Goal: Task Accomplishment & Management: Manage account settings

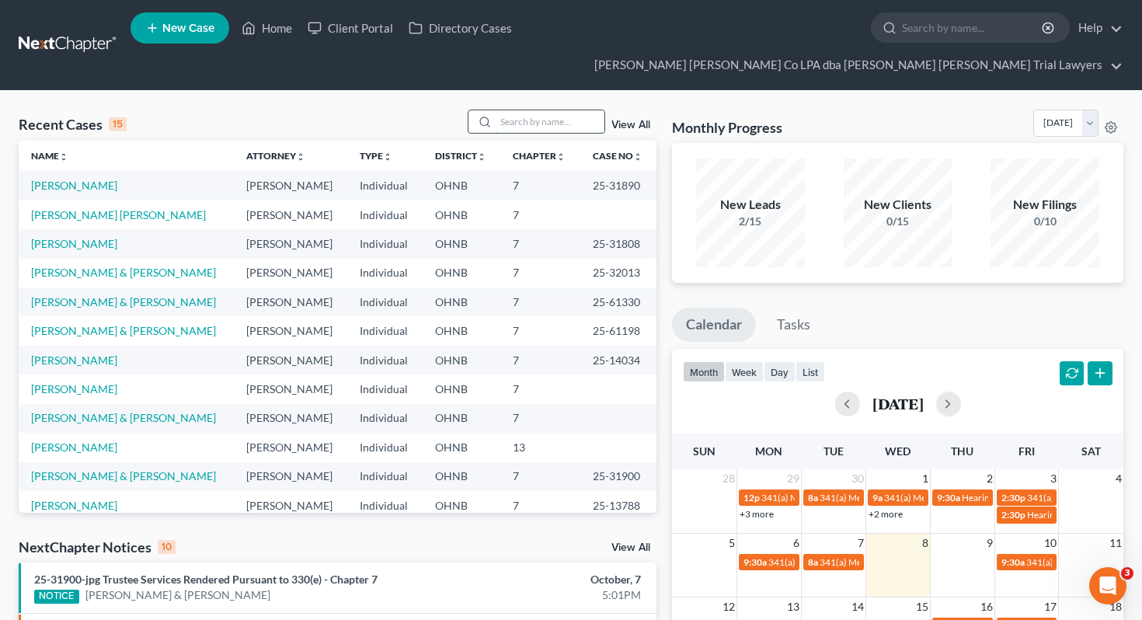
click at [544, 110] on input "search" at bounding box center [550, 121] width 109 height 23
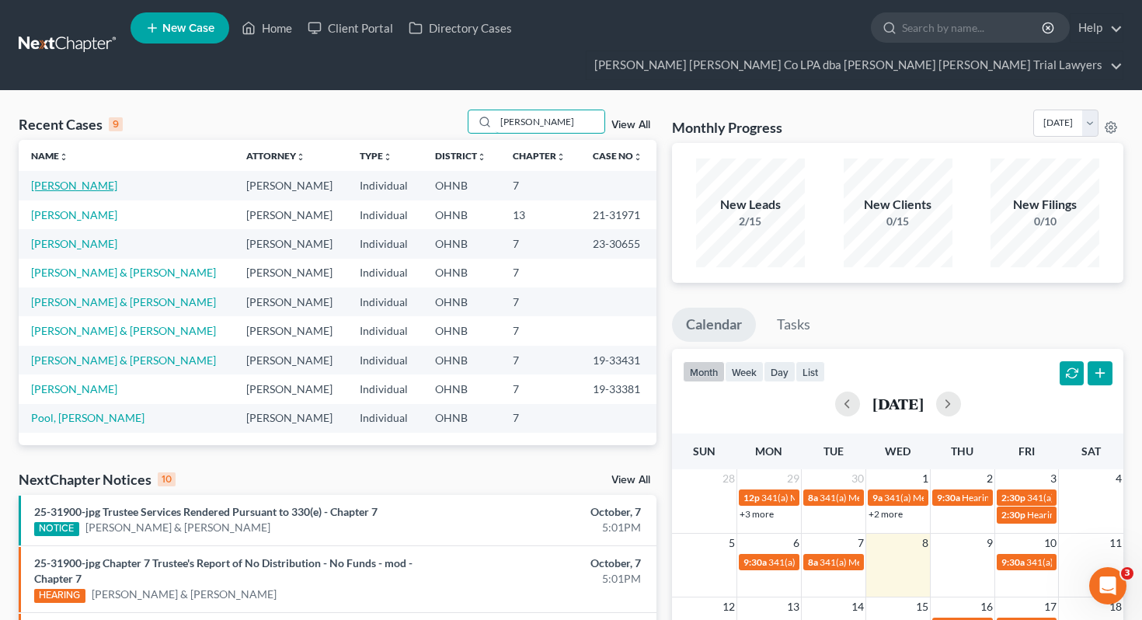
type input "[PERSON_NAME]"
click at [53, 179] on link "[PERSON_NAME]" at bounding box center [74, 185] width 86 height 13
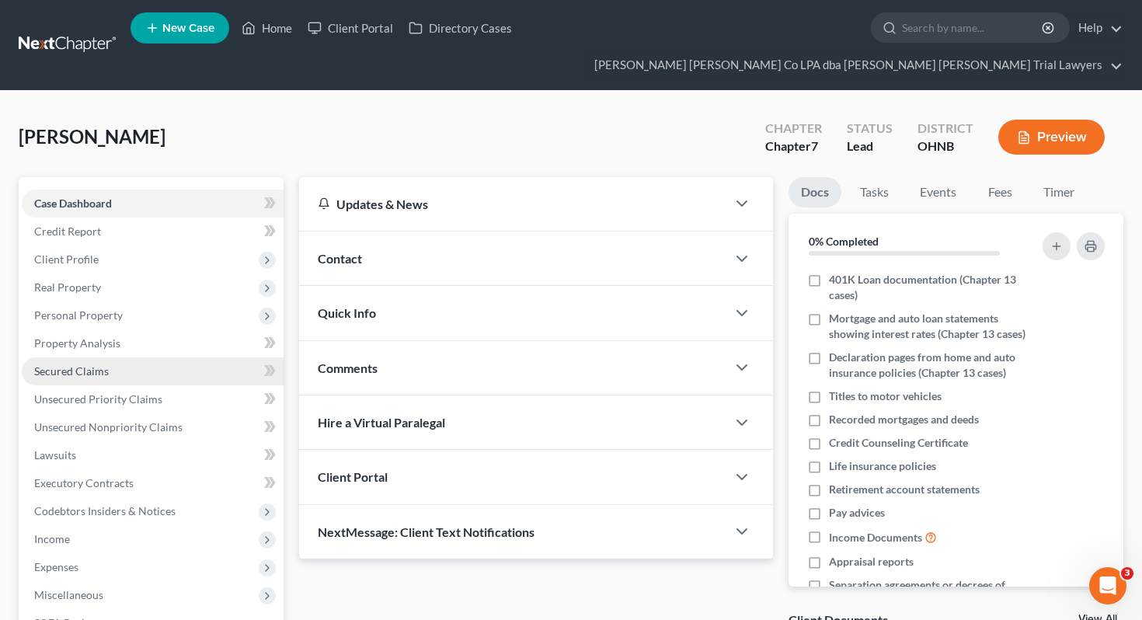
scroll to position [34, 0]
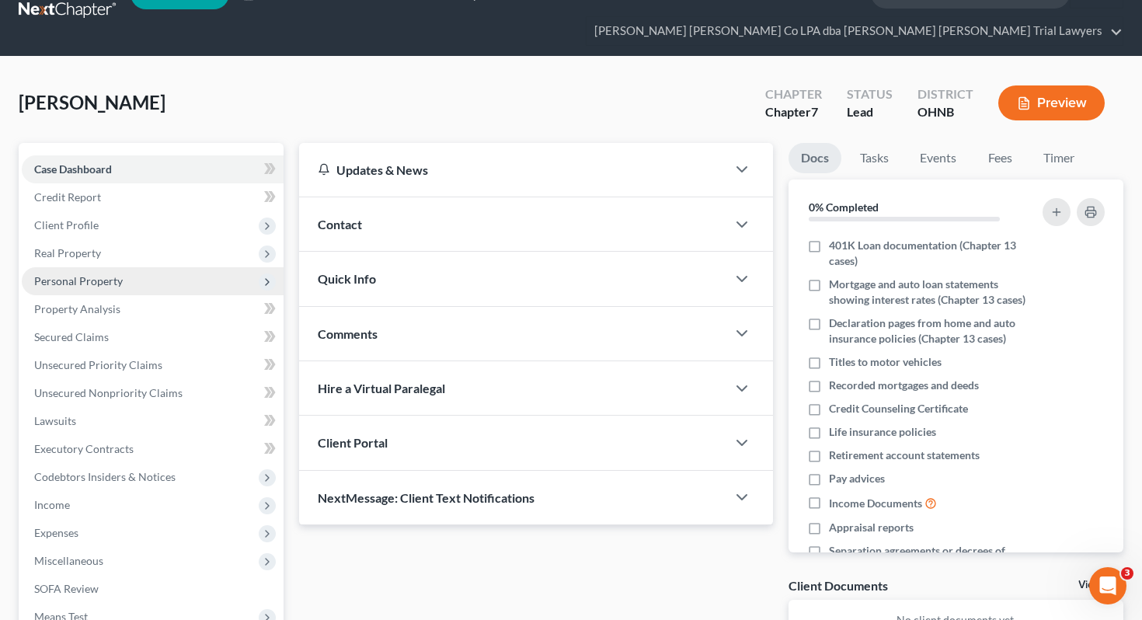
click at [106, 274] on span "Personal Property" at bounding box center [78, 280] width 89 height 13
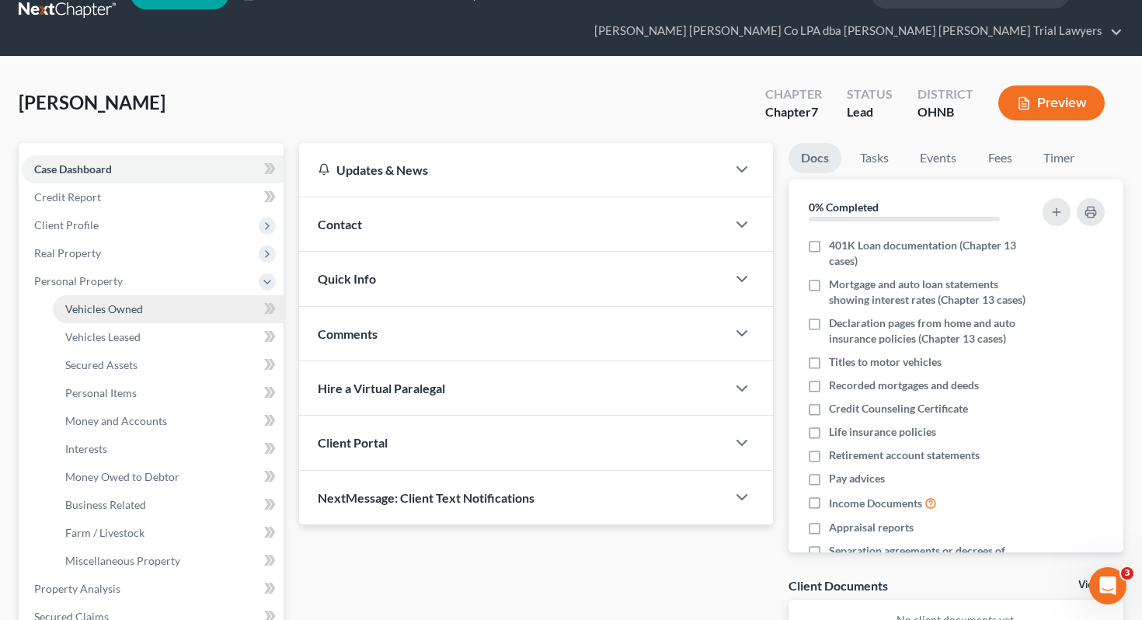
click at [108, 302] on span "Vehicles Owned" at bounding box center [104, 308] width 78 height 13
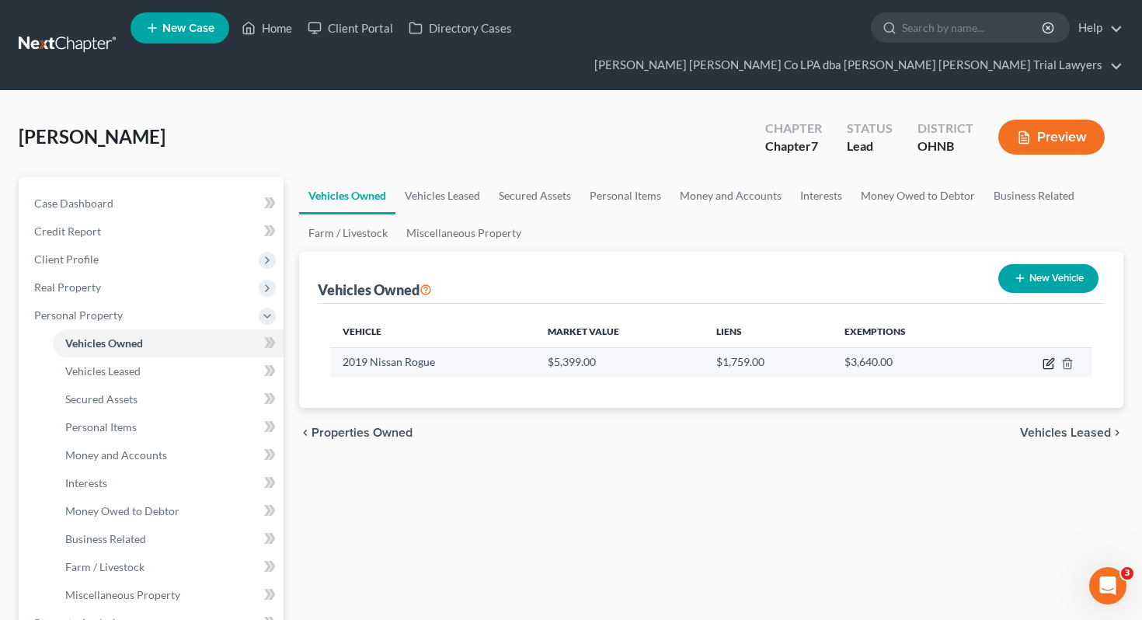
click at [1052, 360] on icon "button" at bounding box center [1047, 364] width 9 height 9
select select "0"
select select "7"
select select "3"
select select "0"
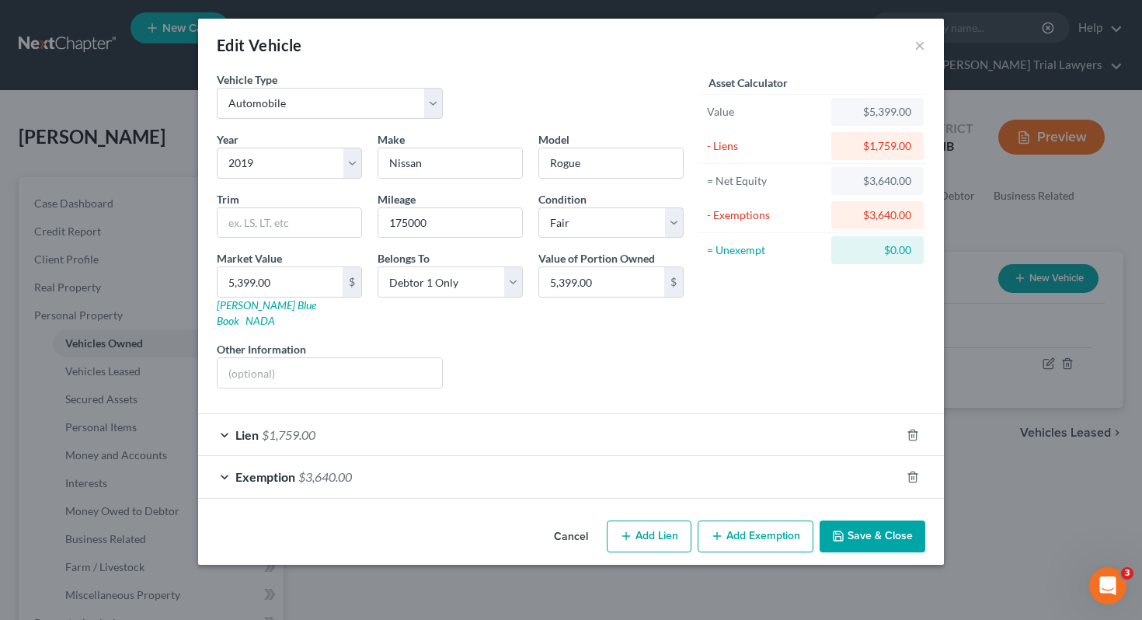
click at [699, 462] on div "Exemption $3,640.00" at bounding box center [549, 476] width 702 height 41
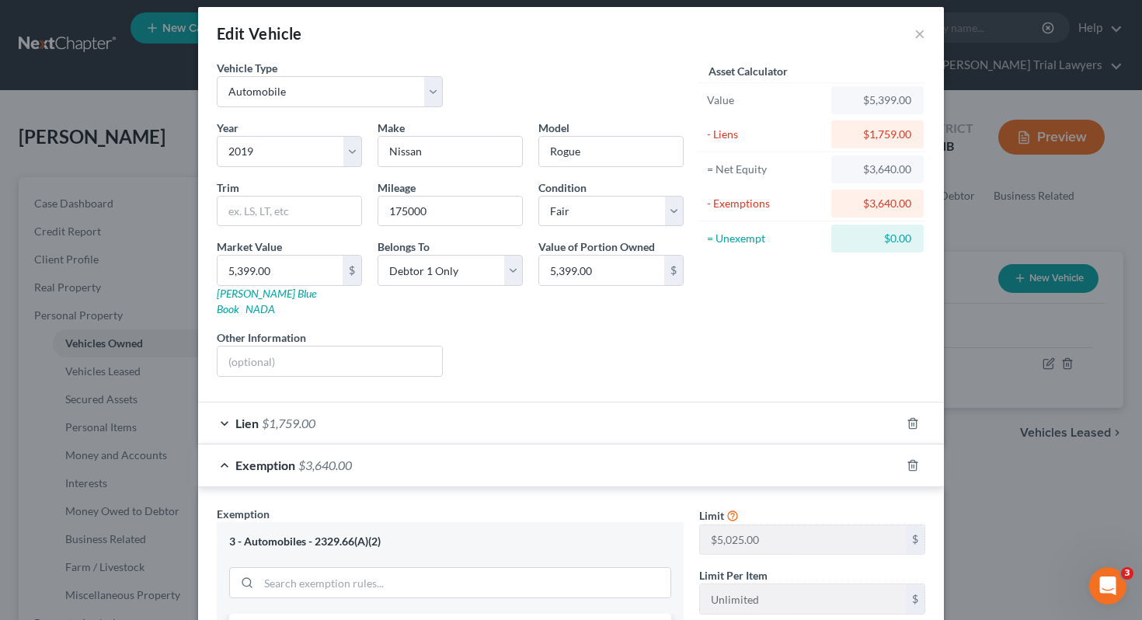
scroll to position [13, 0]
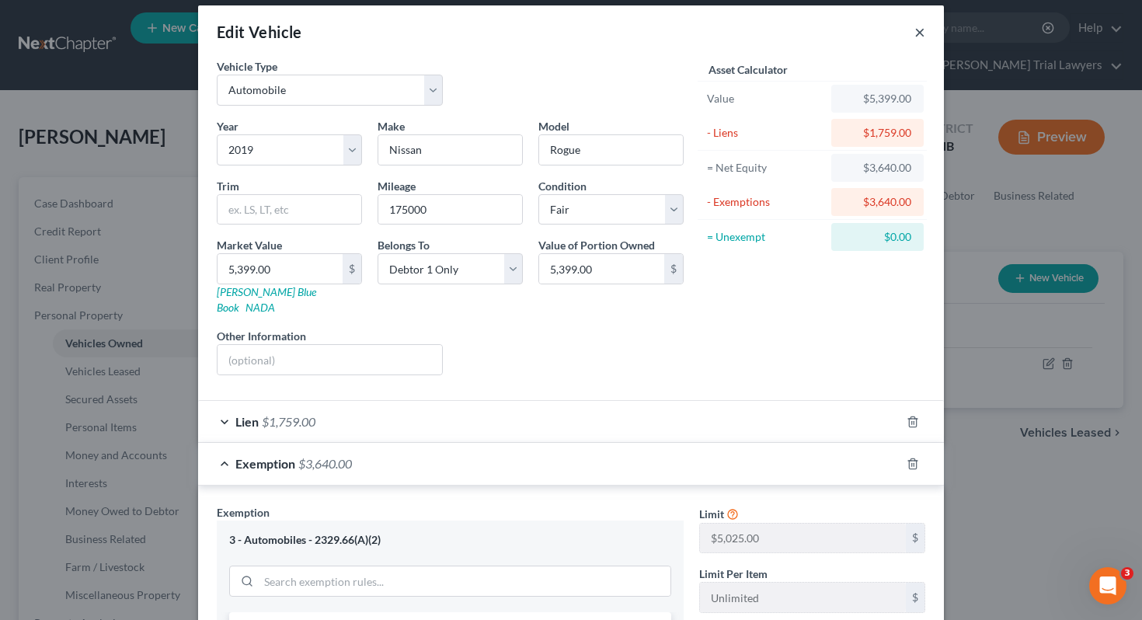
click at [916, 33] on button "×" at bounding box center [919, 32] width 11 height 19
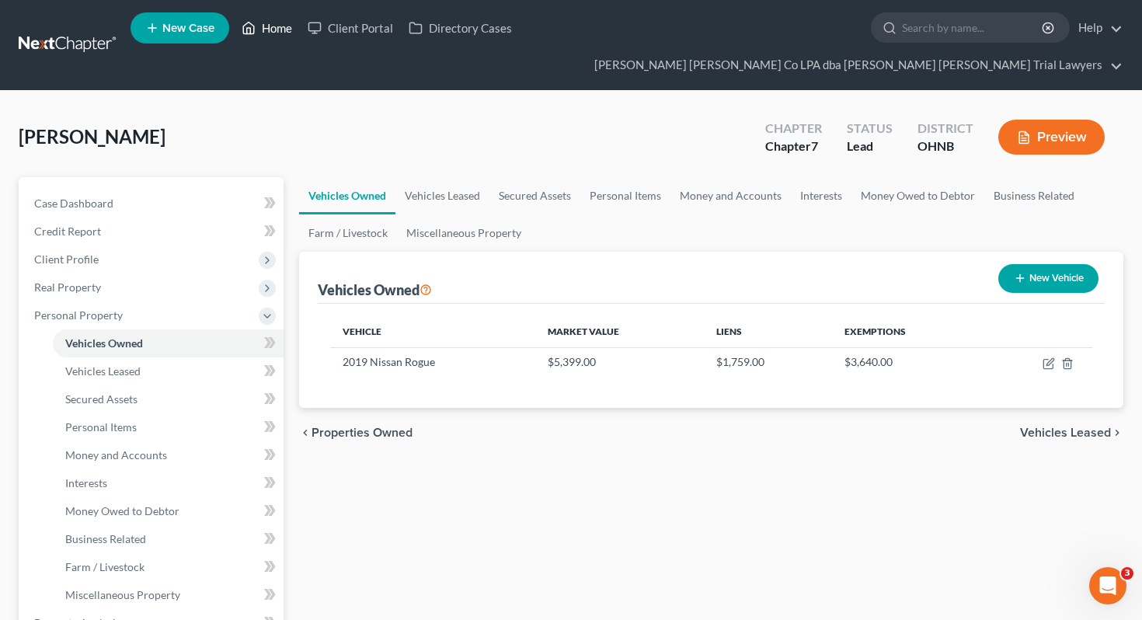
click at [263, 42] on link "Home" at bounding box center [267, 28] width 66 height 28
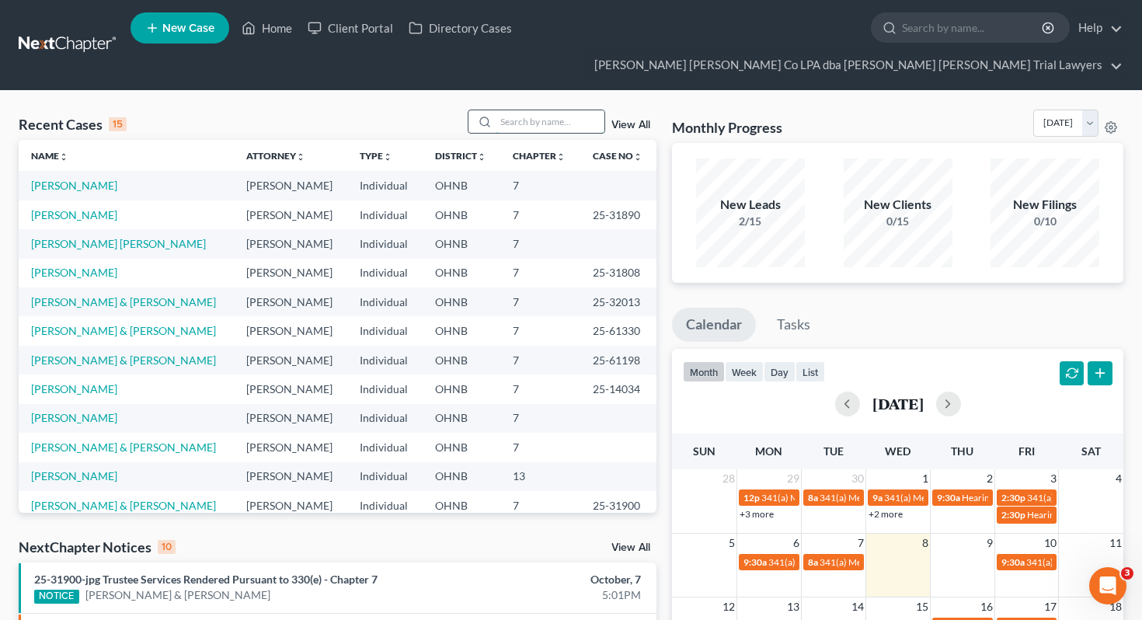
click at [521, 110] on input "search" at bounding box center [550, 121] width 109 height 23
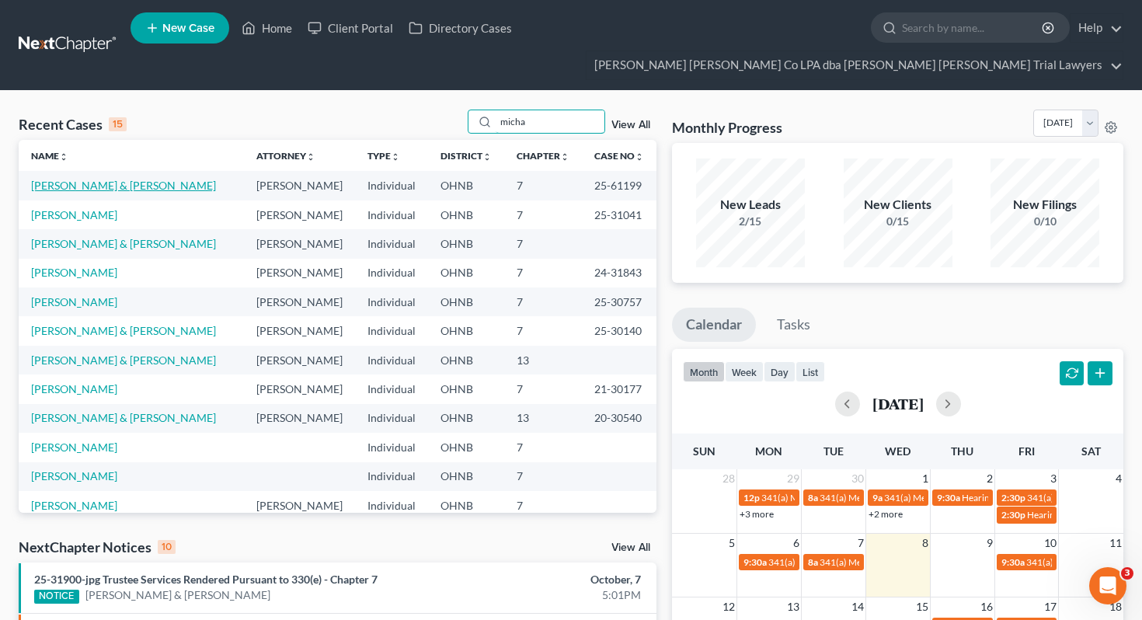
type input "micha"
click at [51, 179] on link "[PERSON_NAME] & [PERSON_NAME]" at bounding box center [123, 185] width 185 height 13
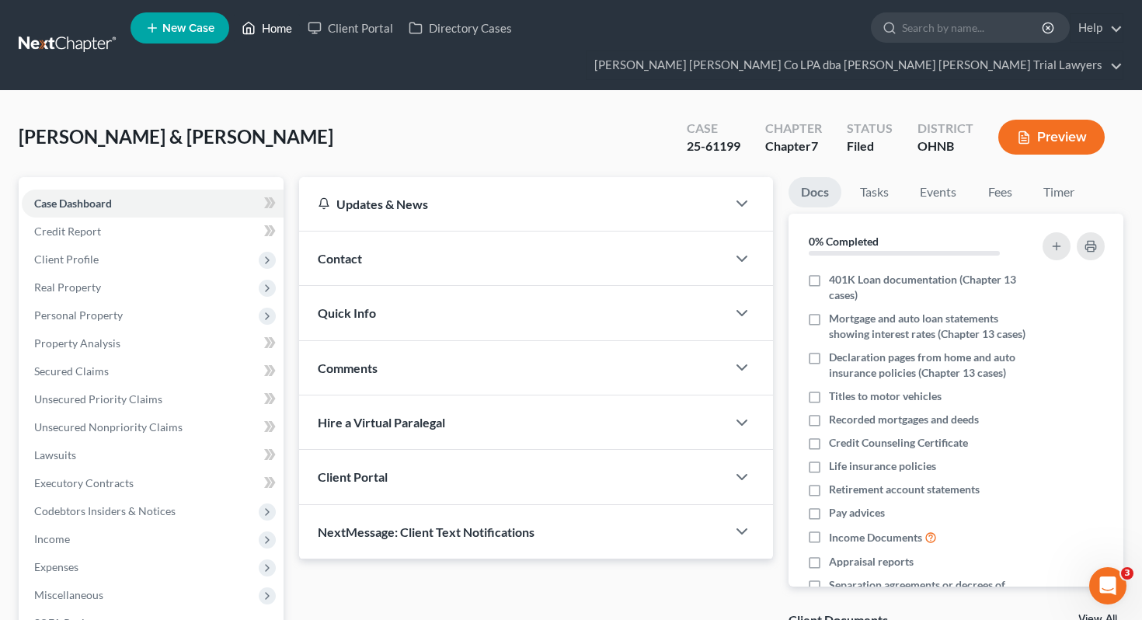
click at [268, 33] on link "Home" at bounding box center [267, 28] width 66 height 28
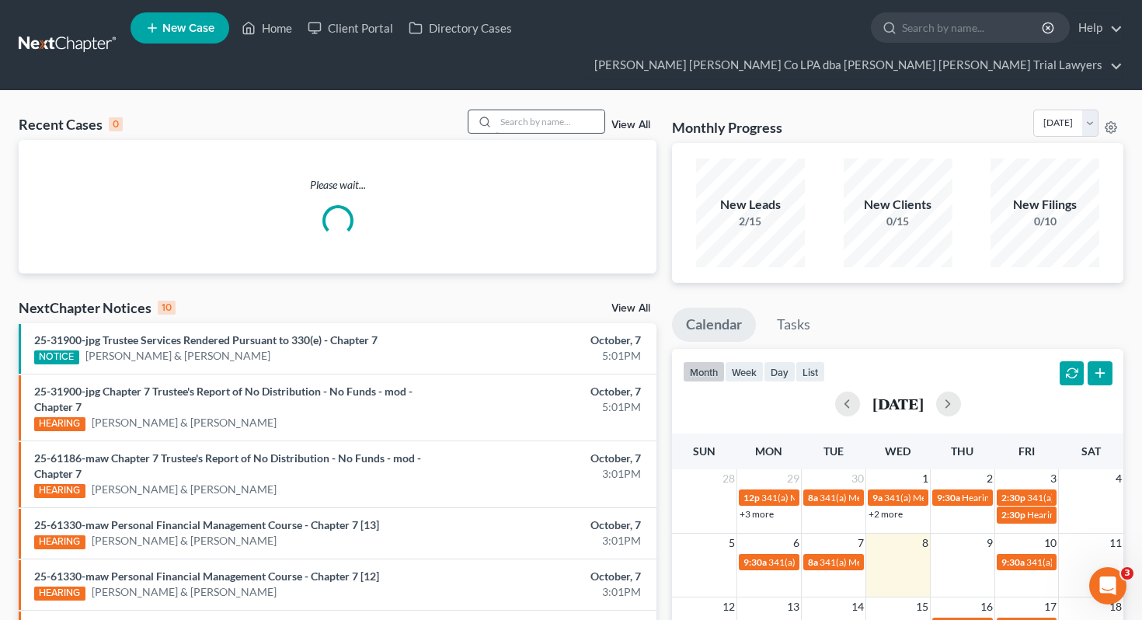
click at [520, 110] on input "search" at bounding box center [550, 121] width 109 height 23
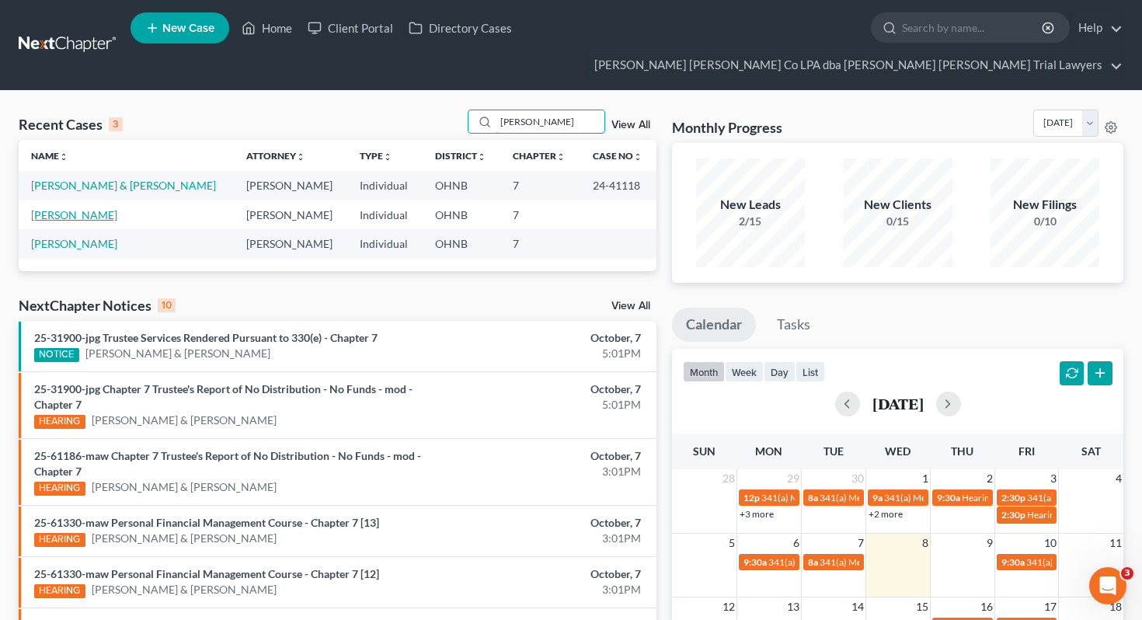
type input "[PERSON_NAME]"
click at [73, 208] on link "[PERSON_NAME]" at bounding box center [74, 214] width 86 height 13
select select "0"
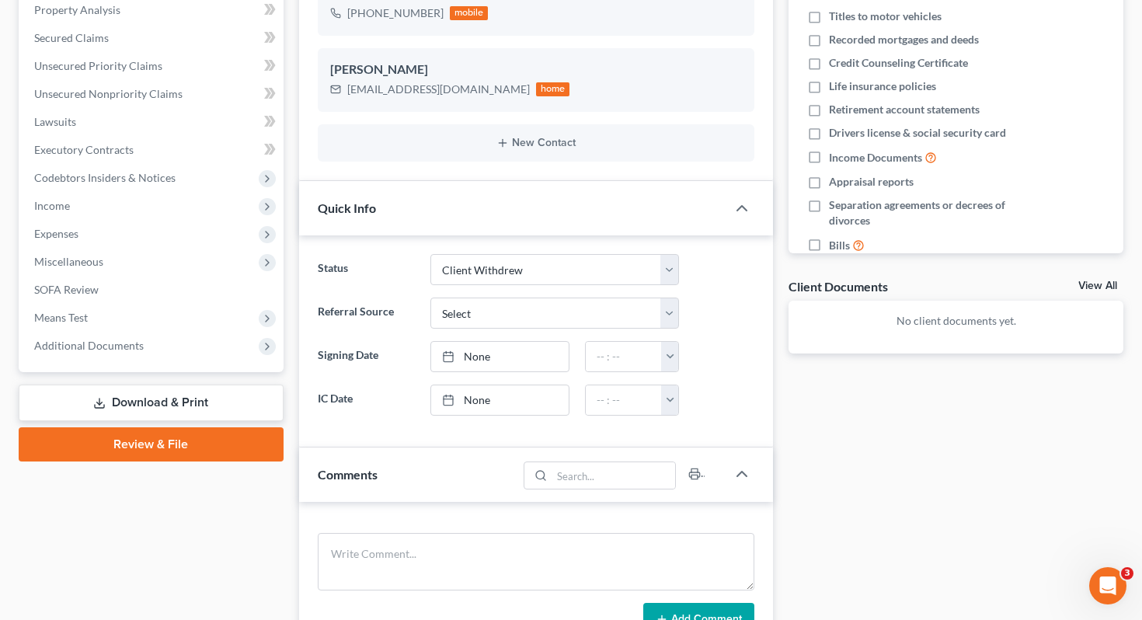
scroll to position [25, 0]
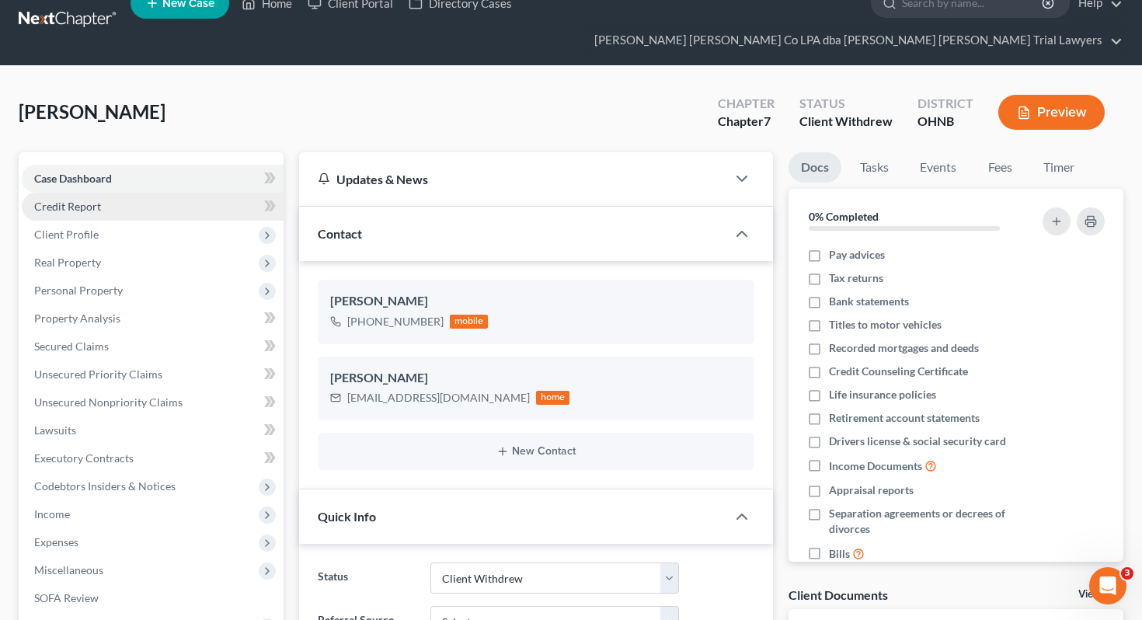
click at [148, 193] on link "Credit Report" at bounding box center [153, 207] width 262 height 28
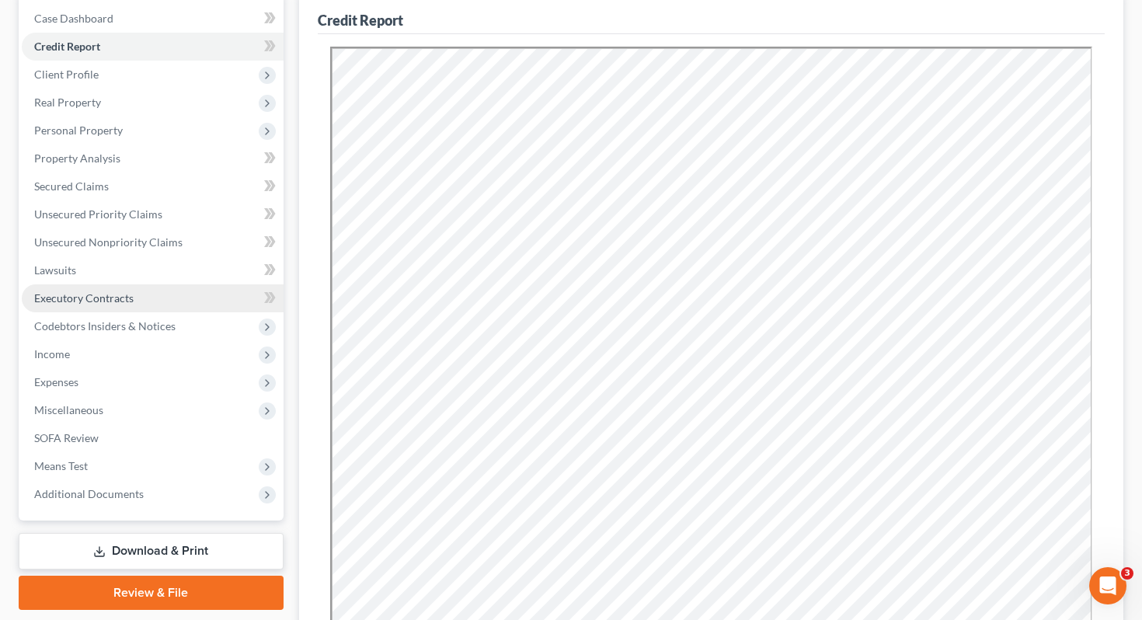
scroll to position [184, 0]
click at [173, 576] on link "Review & File" at bounding box center [151, 593] width 265 height 34
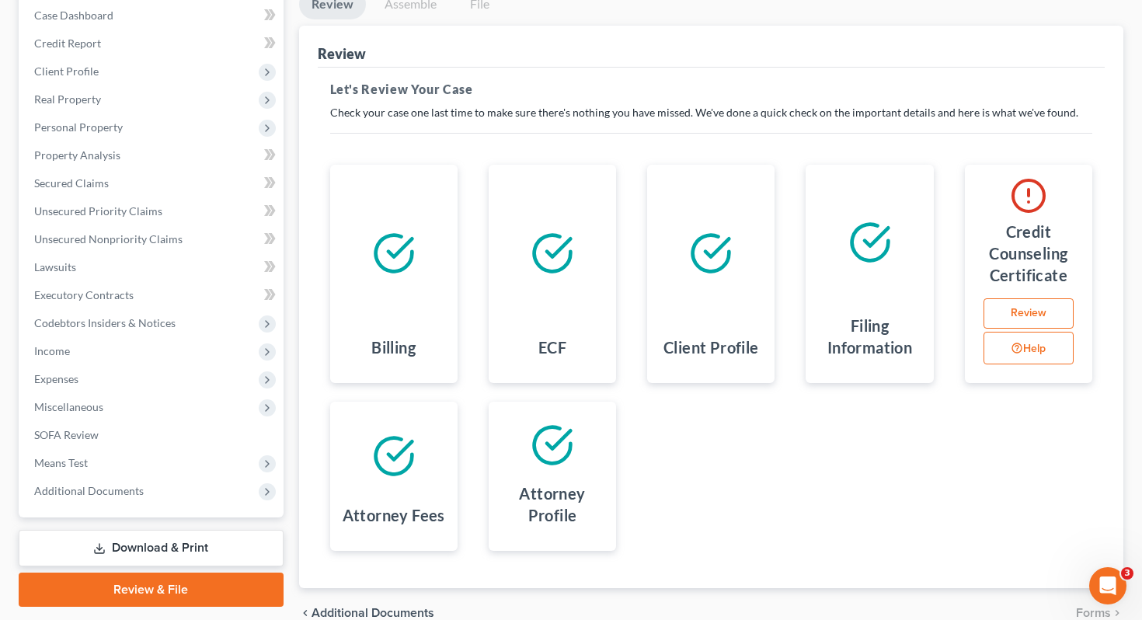
scroll to position [177, 0]
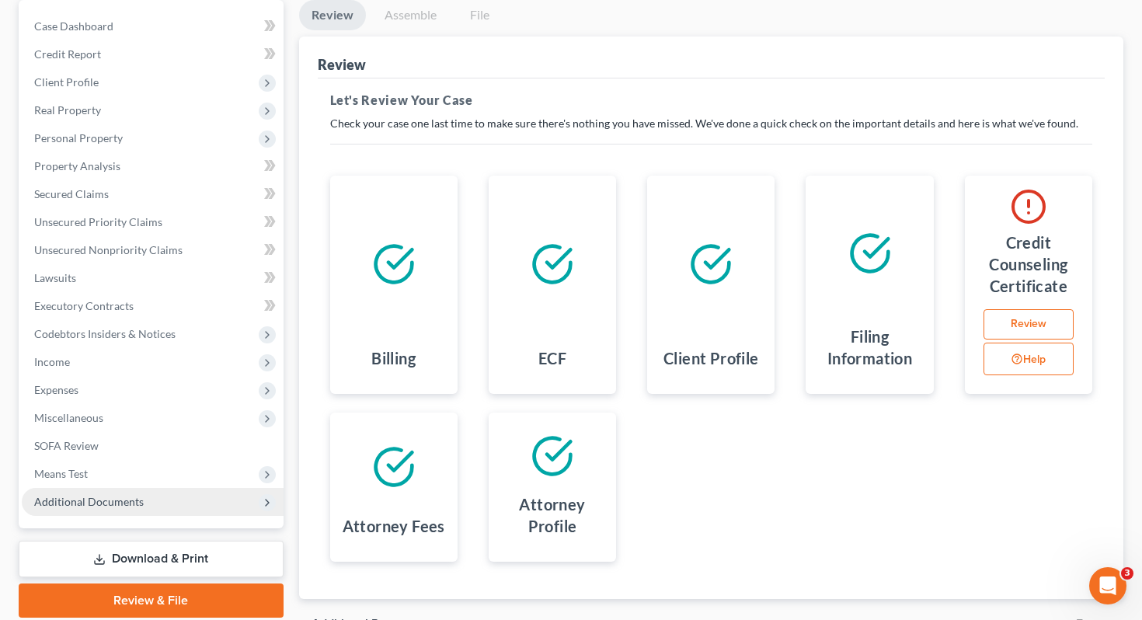
click at [189, 488] on span "Additional Documents" at bounding box center [153, 502] width 262 height 28
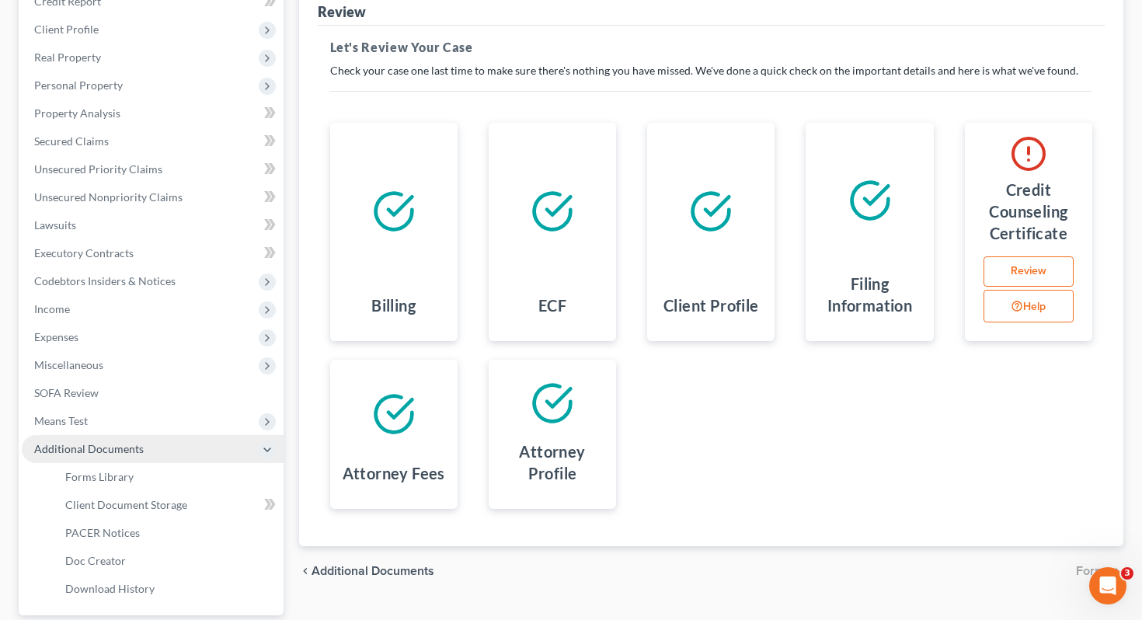
scroll to position [232, 0]
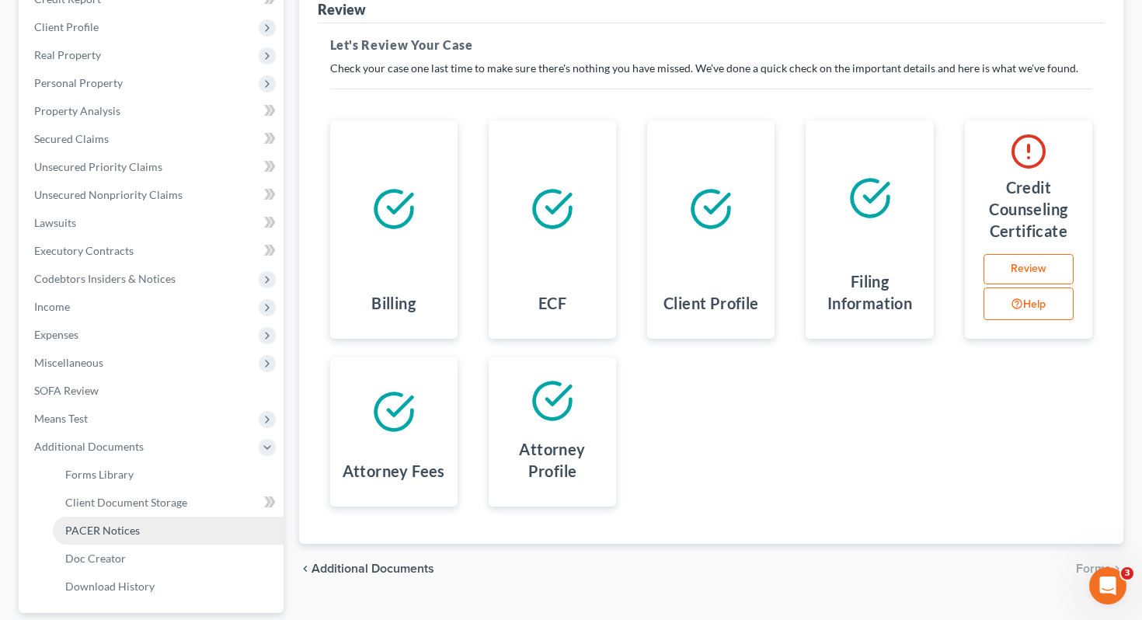
click at [179, 516] on link "PACER Notices" at bounding box center [168, 530] width 231 height 28
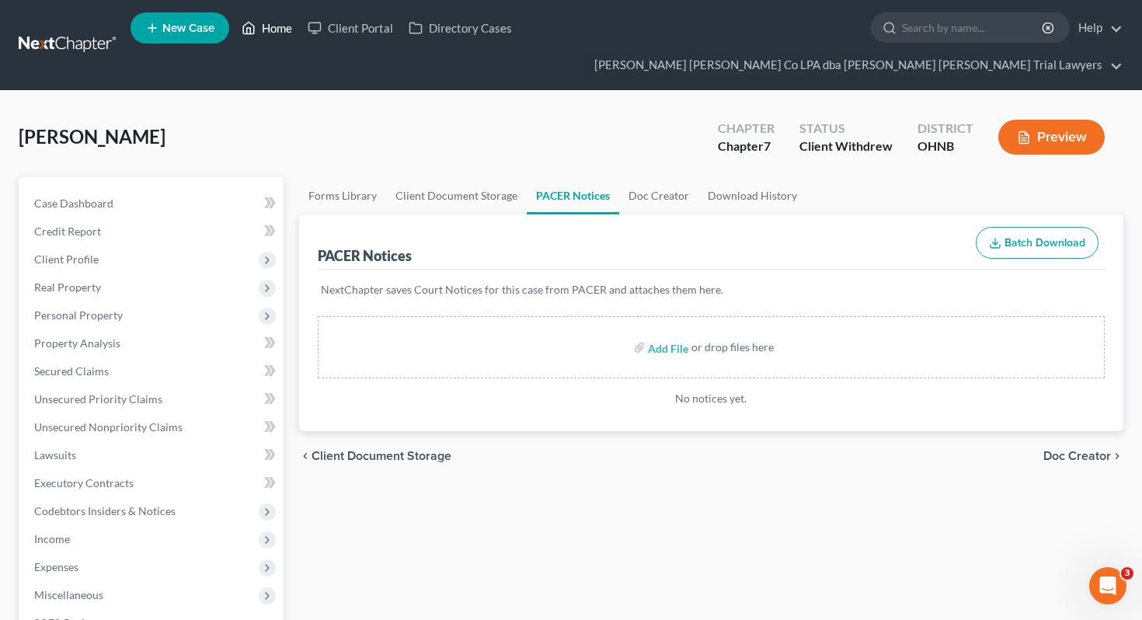
click at [270, 33] on link "Home" at bounding box center [267, 28] width 66 height 28
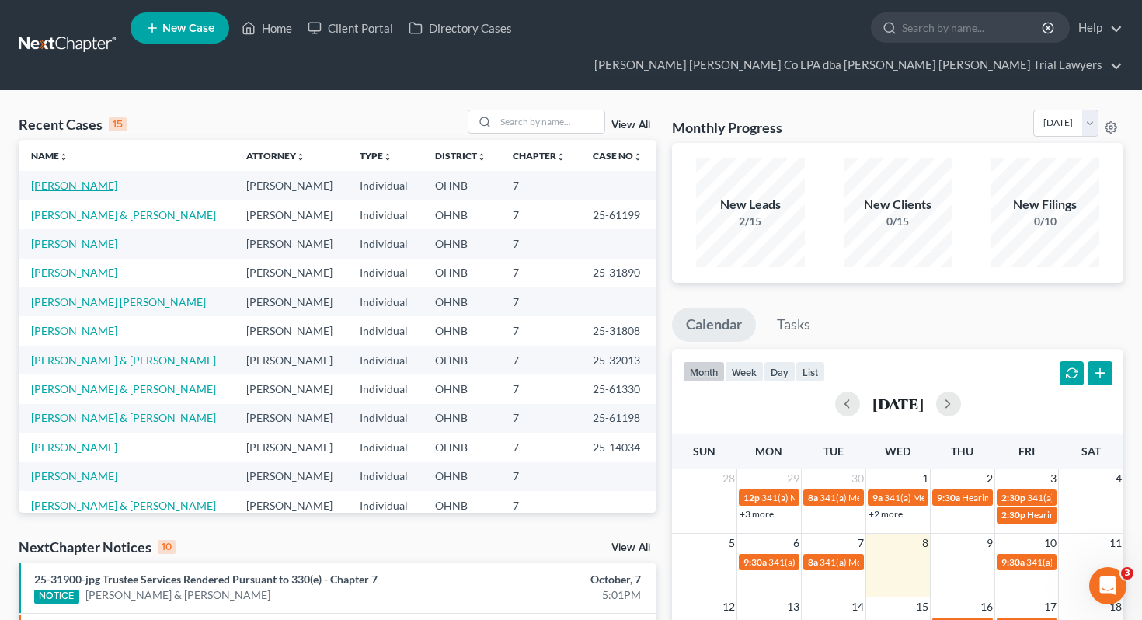
click at [88, 179] on link "[PERSON_NAME]" at bounding box center [74, 185] width 86 height 13
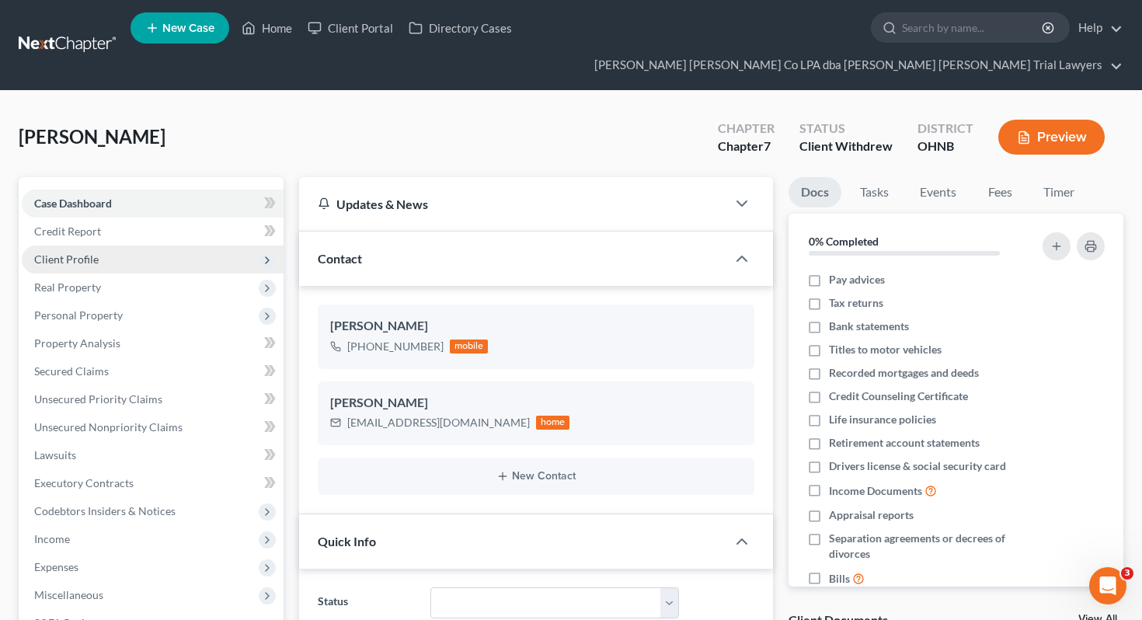
click at [112, 245] on span "Client Profile" at bounding box center [153, 259] width 262 height 28
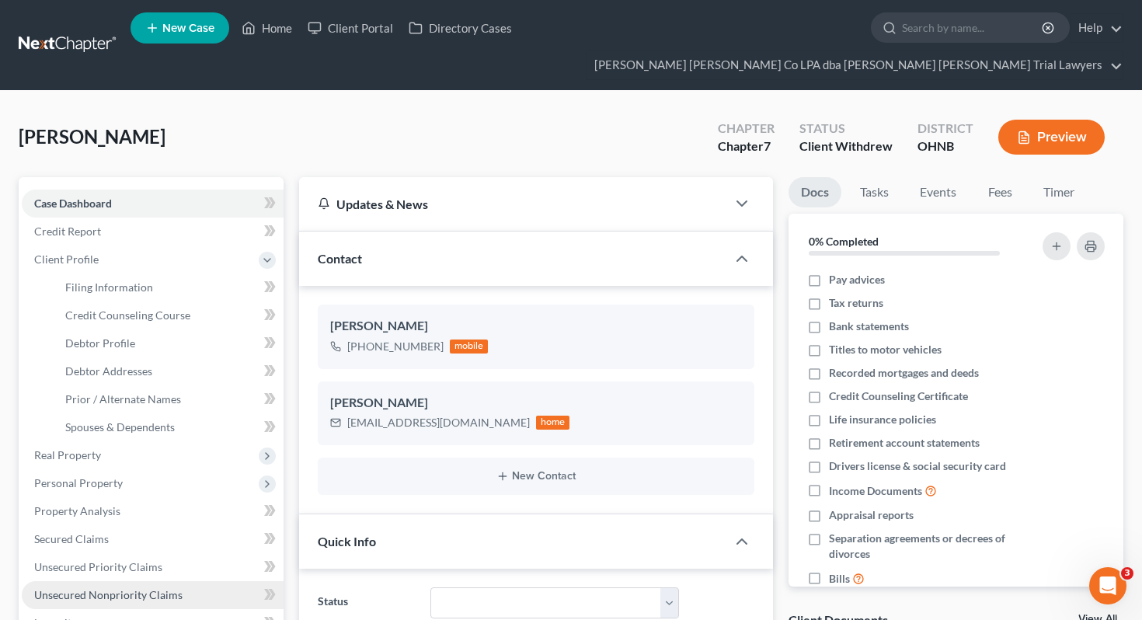
click at [96, 581] on link "Unsecured Nonpriority Claims" at bounding box center [153, 595] width 262 height 28
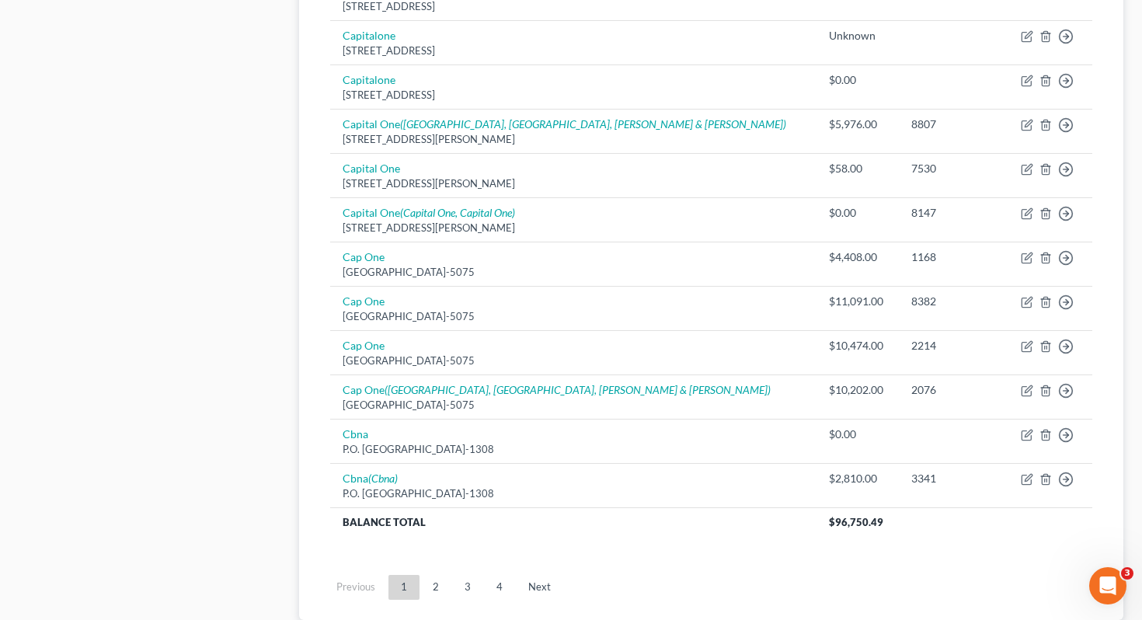
scroll to position [1173, 0]
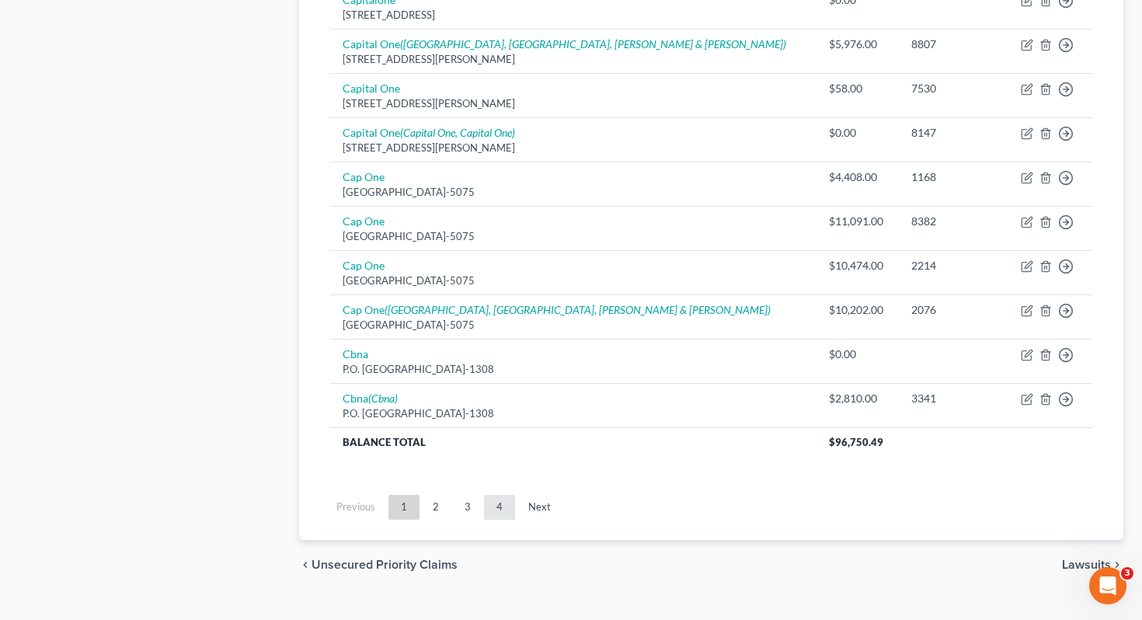
click at [490, 495] on link "4" at bounding box center [499, 507] width 31 height 25
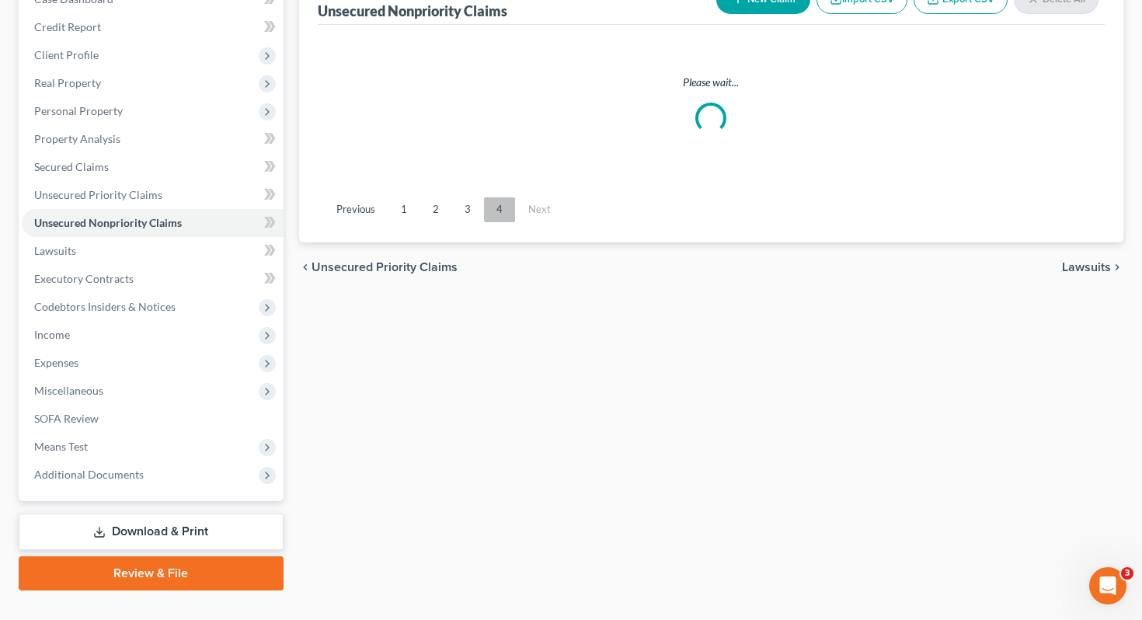
scroll to position [686, 0]
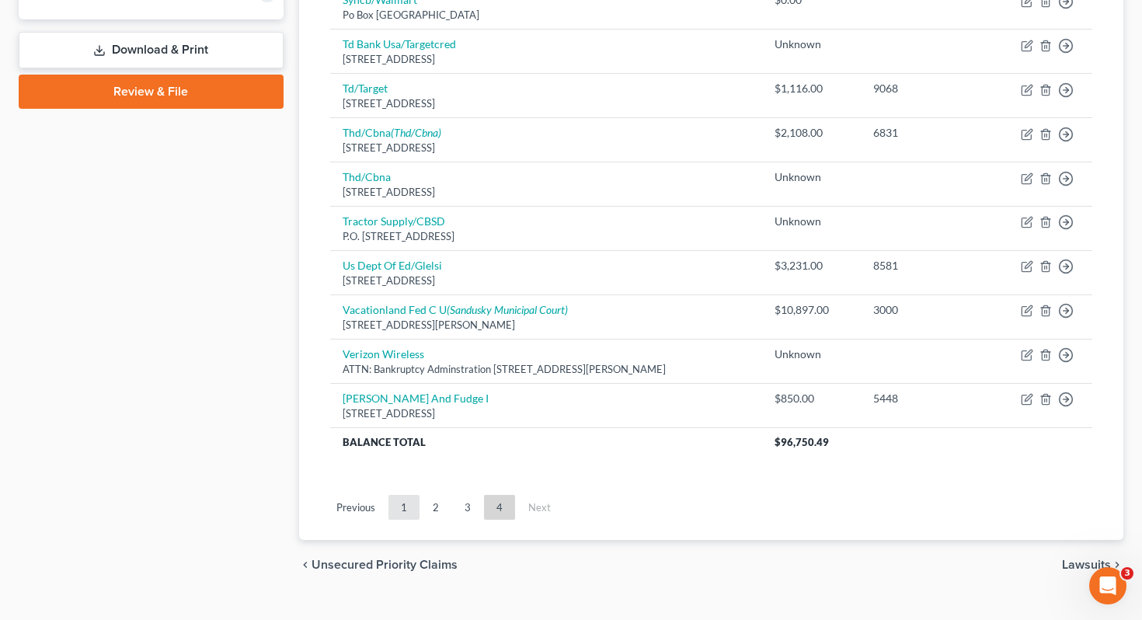
click at [399, 495] on link "1" at bounding box center [403, 507] width 31 height 25
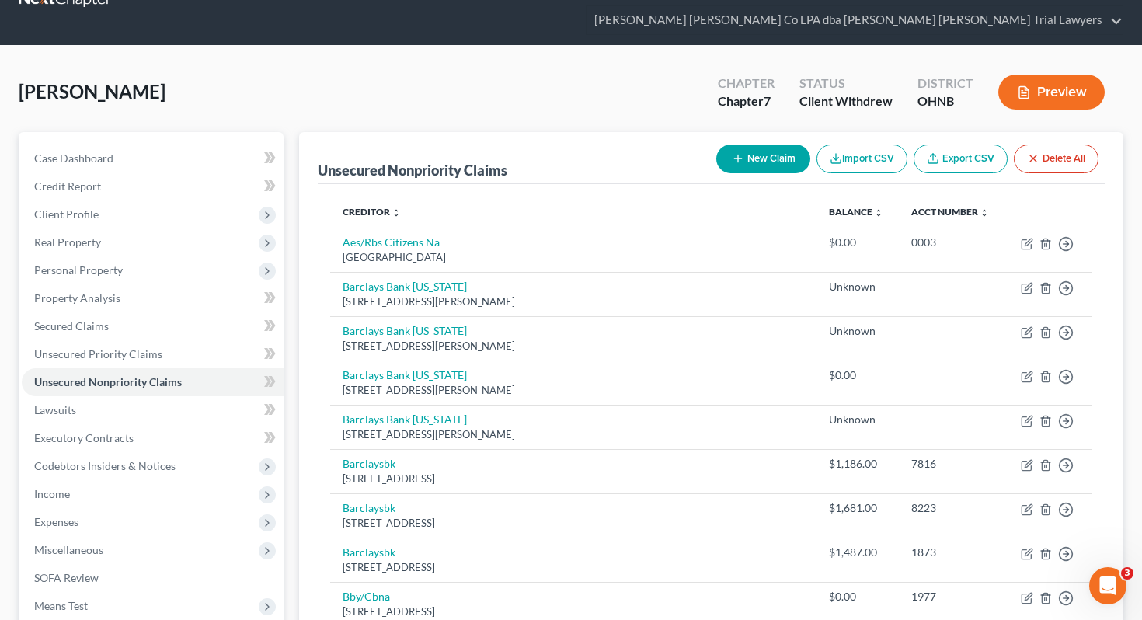
scroll to position [0, 0]
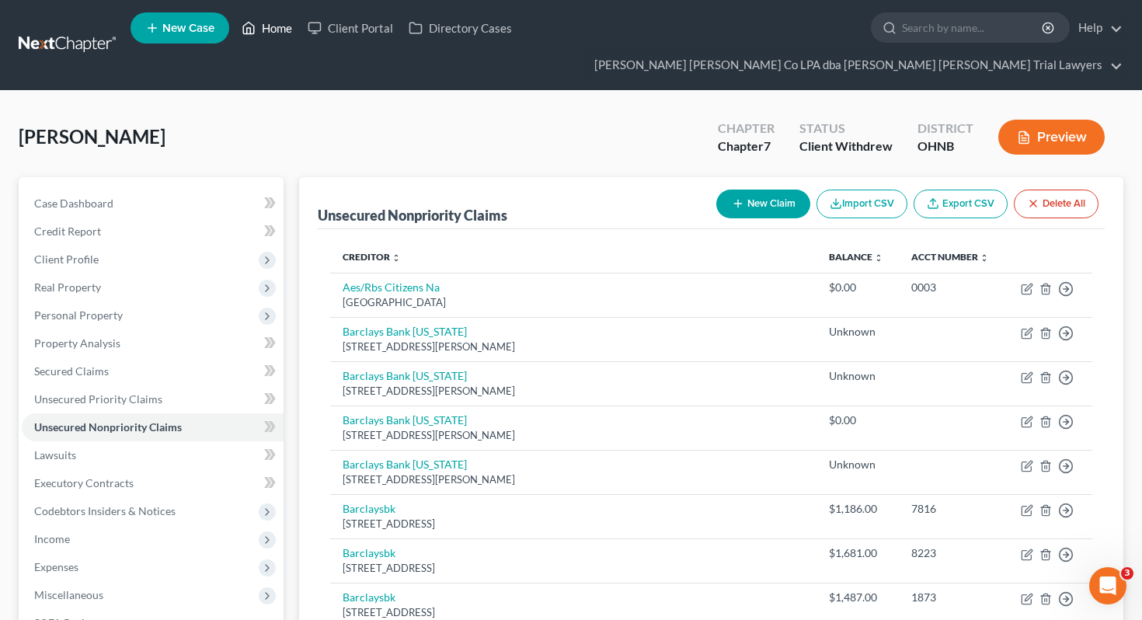
click at [283, 23] on link "Home" at bounding box center [267, 28] width 66 height 28
